Goal: Transaction & Acquisition: Purchase product/service

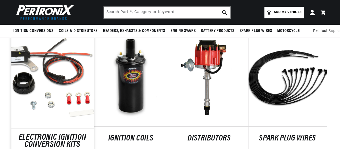
scroll to position [290, 0]
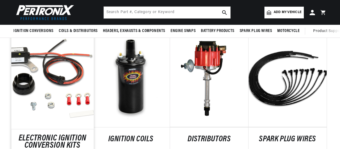
click at [31, 135] on link "ELECTRONIC IGNITION CONVERSION KITS" at bounding box center [52, 142] width 82 height 14
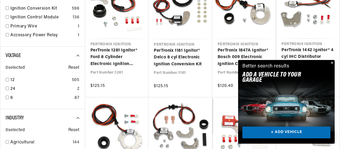
scroll to position [266, 0]
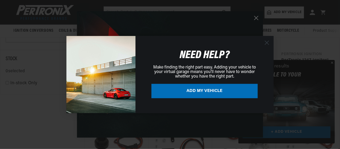
scroll to position [0, 161]
click at [267, 39] on circle "Close dialog" at bounding box center [267, 42] width 9 height 9
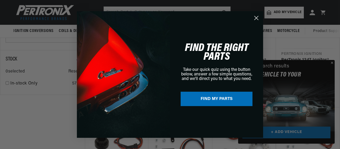
click at [258, 19] on circle "Close dialog" at bounding box center [256, 18] width 9 height 9
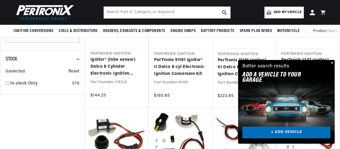
click at [334, 64] on button "Close" at bounding box center [332, 63] width 6 height 6
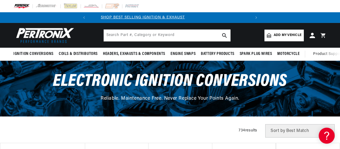
scroll to position [0, 1]
click at [286, 35] on span "Add my vehicle" at bounding box center [288, 35] width 28 height 5
click at [259, 17] on button "Translation missing: en.sections.announcements.next_announcement" at bounding box center [256, 17] width 11 height 11
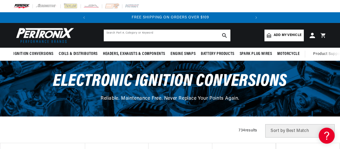
click at [172, 37] on input "text" at bounding box center [167, 36] width 127 height 12
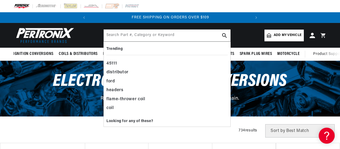
click at [81, 28] on header "Ignition Conversions Back Ignition Conversions Shop by Feature" at bounding box center [170, 35] width 340 height 25
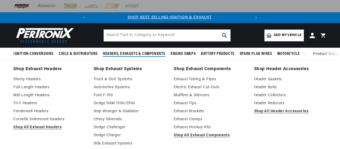
scroll to position [0, 0]
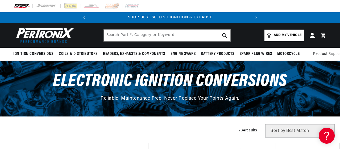
click at [289, 41] on header "Ignition Conversions Back Ignition Conversions Shop by Feature" at bounding box center [170, 35] width 340 height 25
click at [292, 39] on link "Add my vehicle" at bounding box center [284, 36] width 39 height 12
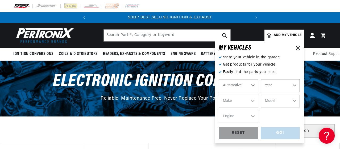
click at [244, 85] on select "Automotive Agricultural Industrial Marine Motorcycle" at bounding box center [238, 85] width 39 height 13
click at [282, 82] on select "Year 2024 2023 2022 2021 2020 2019 2018 2017 2016 2015 2014 2013 2012 2011 2010…" at bounding box center [280, 85] width 39 height 13
select select "1964"
click at [261, 79] on select "Year 2024 2023 2022 2021 2020 2019 2018 2017 2016 2015 2014 2013 2012 2011 2010…" at bounding box center [280, 85] width 39 height 13
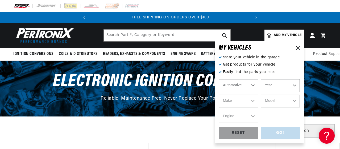
select select "1964"
click at [247, 98] on select "Make American Motors Aston Martin Austin Austin Healey Bentley Buick Cadillac C…" at bounding box center [238, 101] width 39 height 13
select select "Plymouth"
click at [219, 95] on select "Make American Motors Aston Martin Austin Austin Healey Bentley Buick Cadillac C…" at bounding box center [238, 101] width 39 height 13
select select "Plymouth"
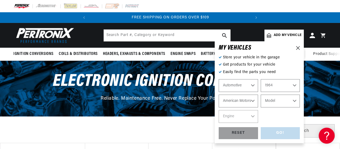
click at [277, 95] on select "Model Barracuda Belvedere Fury Savoy Valiant" at bounding box center [280, 101] width 39 height 13
select select "Valiant"
click at [261, 95] on select "Model Barracuda Belvedere Fury Savoy Valiant" at bounding box center [280, 101] width 39 height 13
select select "Valiant"
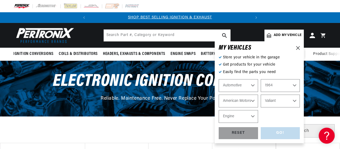
click at [245, 115] on select "Engine 3.2L 5.6L 170cid / 2.8L 225cid / 3.7L 273cid / 4.5L 318cid / 5.2L" at bounding box center [238, 116] width 39 height 13
select select "225cid-3.7L"
click at [219, 110] on select "Engine 3.2L 5.6L 170cid / 2.8L 225cid / 3.7L 273cid / 4.5L 318cid / 5.2L" at bounding box center [238, 116] width 39 height 13
select select "225cid-3.7L"
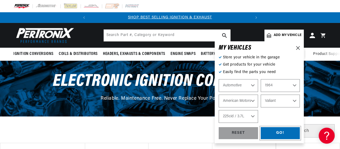
click at [278, 132] on div "GO!" at bounding box center [280, 133] width 39 height 12
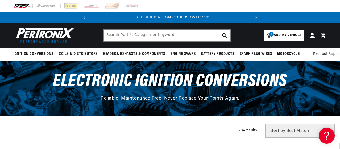
scroll to position [0, 161]
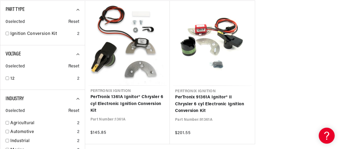
scroll to position [0, 161]
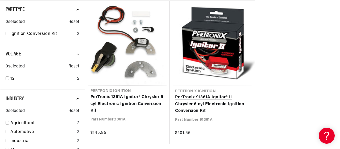
click at [222, 103] on link "PerTronix 91361A Ignitor® II Chrysler 6 cyl Electronic Ignition Conversion Kit" at bounding box center [212, 104] width 75 height 21
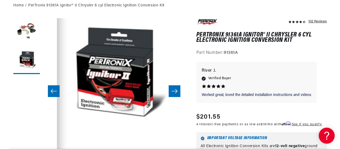
scroll to position [0, 161]
drag, startPoint x: 207, startPoint y: 32, endPoint x: 263, endPoint y: 32, distance: 55.4
copy h1 "PerTronix 91361A Ignitor"
